Goal: Use online tool/utility

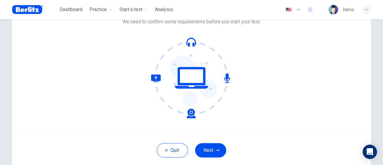
scroll to position [84, 0]
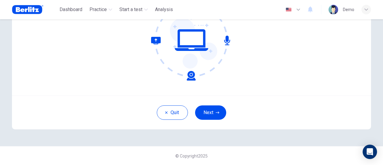
drag, startPoint x: 210, startPoint y: 112, endPoint x: 214, endPoint y: 110, distance: 5.1
click at [210, 112] on button "Next" at bounding box center [210, 112] width 31 height 14
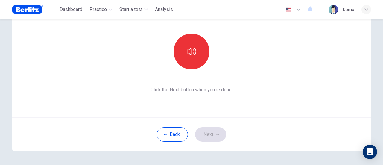
scroll to position [54, 0]
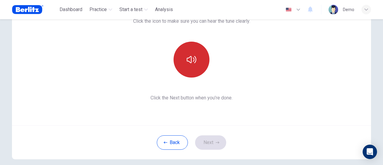
click at [184, 69] on button "button" at bounding box center [192, 60] width 36 height 36
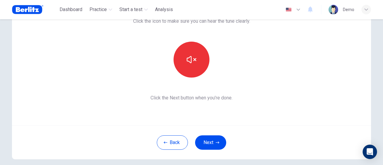
click at [207, 140] on button "Next" at bounding box center [210, 142] width 31 height 14
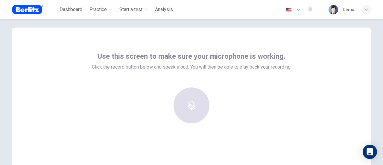
scroll to position [0, 0]
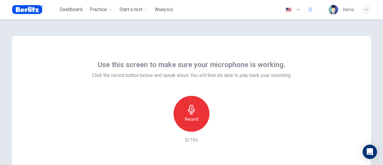
drag, startPoint x: 185, startPoint y: 115, endPoint x: 195, endPoint y: 112, distance: 10.2
click at [185, 115] on div "Record" at bounding box center [192, 114] width 36 height 36
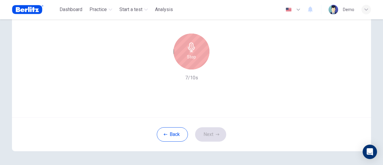
scroll to position [54, 0]
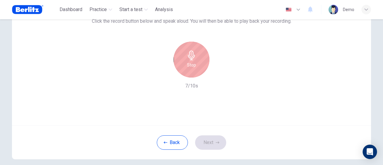
click at [191, 63] on h6 "Stop" at bounding box center [191, 64] width 9 height 7
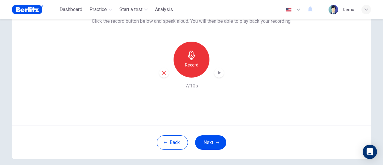
click at [219, 73] on icon "button" at bounding box center [219, 73] width 3 height 4
click at [208, 144] on button "Next" at bounding box center [210, 142] width 31 height 14
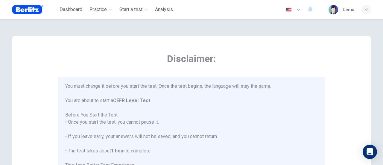
scroll to position [0, 0]
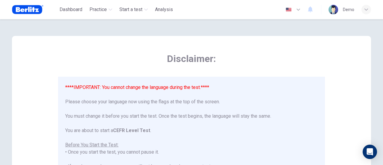
click at [298, 7] on icon "button" at bounding box center [298, 9] width 7 height 7
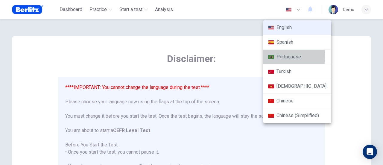
click at [287, 56] on li "Portuguese" at bounding box center [297, 57] width 68 height 15
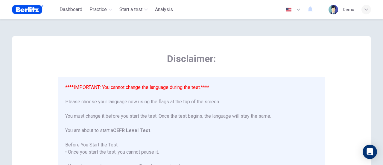
type input "**"
